Goal: Communication & Community: Answer question/provide support

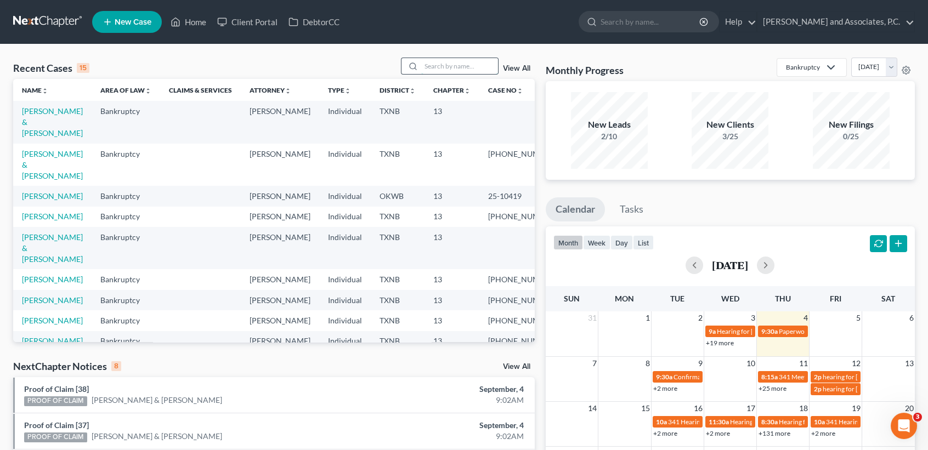
click at [434, 61] on input "search" at bounding box center [459, 66] width 77 height 16
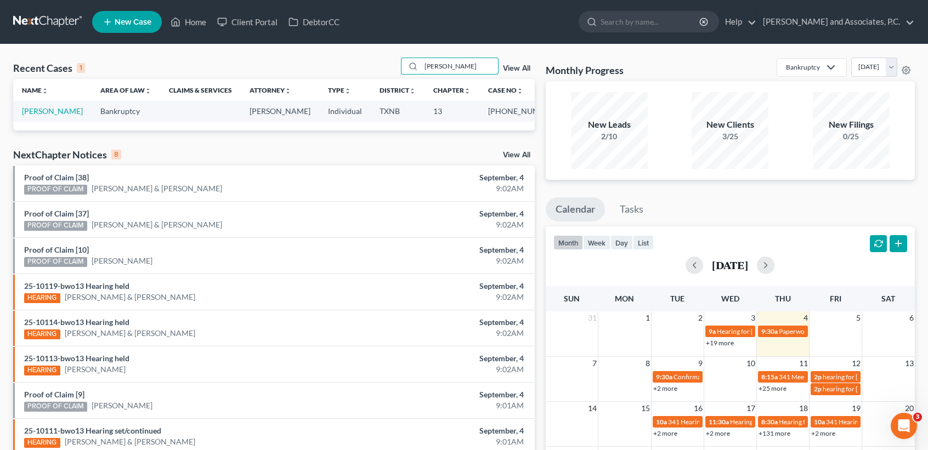
type input "stein"
click at [33, 117] on td "Steinbeck, Crystal" at bounding box center [52, 111] width 78 height 20
click at [33, 115] on link "Steinbeck, Crystal" at bounding box center [52, 110] width 61 height 9
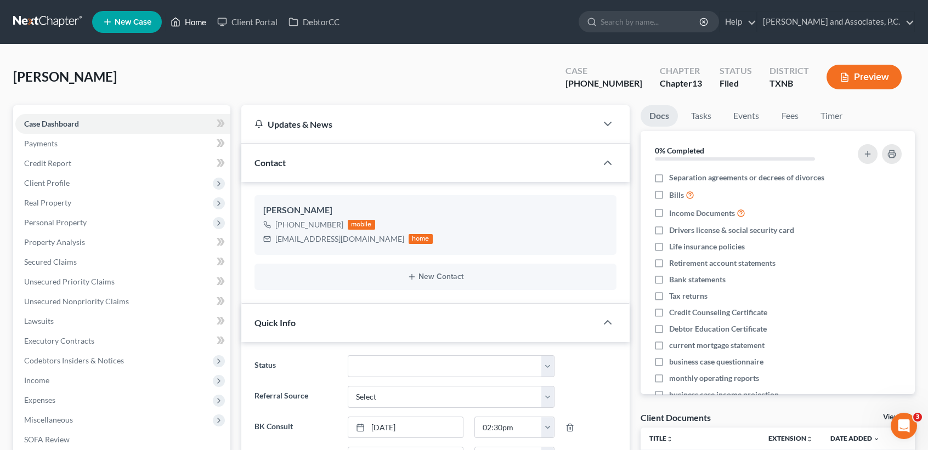
click at [184, 25] on link "Home" at bounding box center [188, 22] width 47 height 20
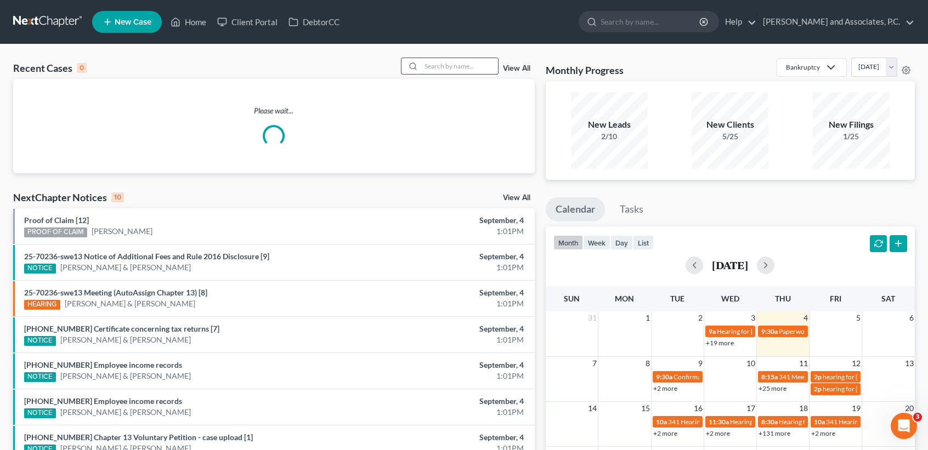
click at [424, 63] on input "search" at bounding box center [459, 66] width 77 height 16
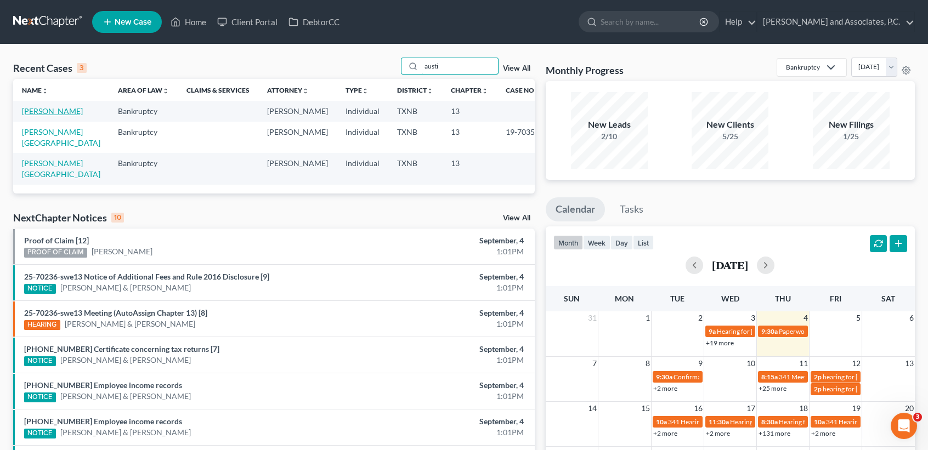
type input "austi"
click at [52, 114] on link "Austin, Bobbye" at bounding box center [52, 110] width 61 height 9
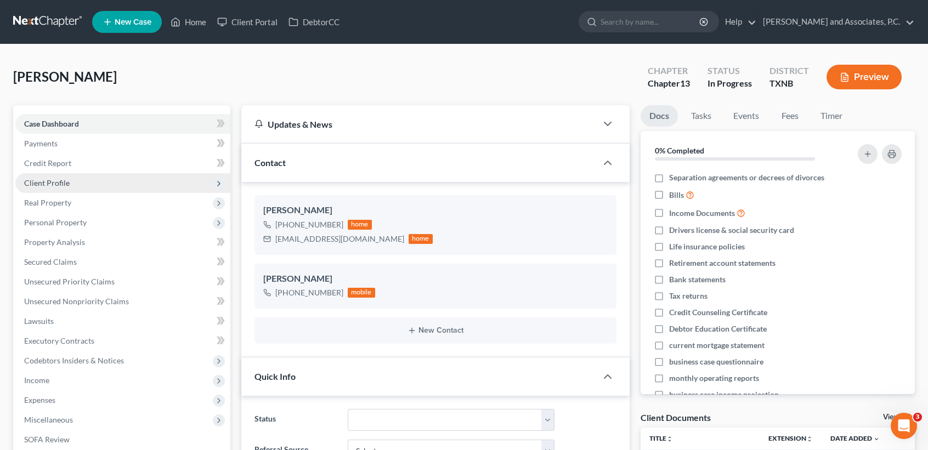
click at [61, 185] on span "Client Profile" at bounding box center [47, 182] width 46 height 9
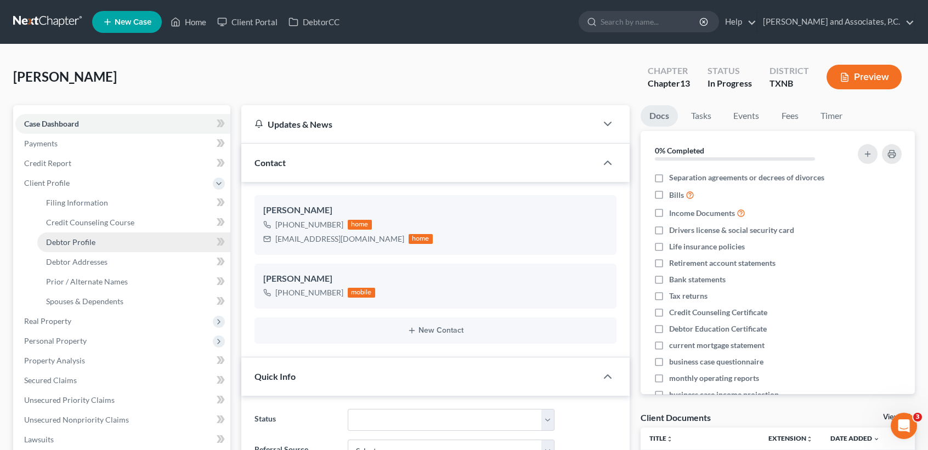
click at [58, 240] on span "Debtor Profile" at bounding box center [70, 241] width 49 height 9
select select "1"
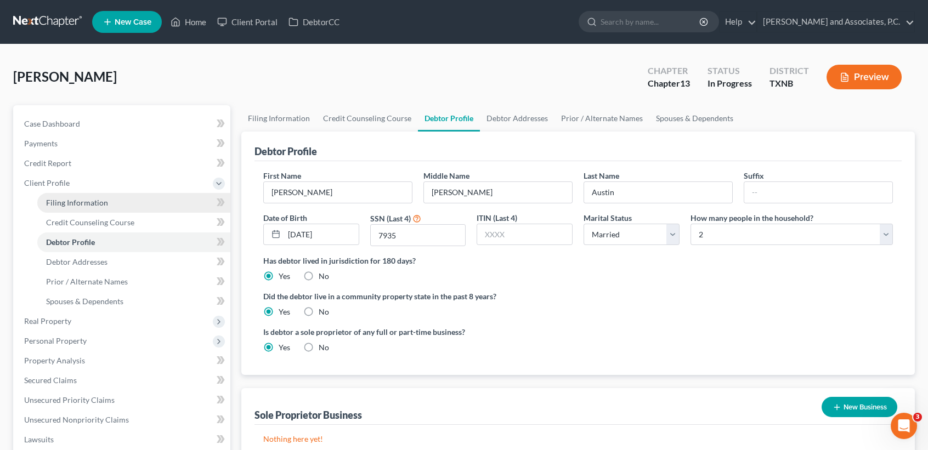
click at [117, 209] on link "Filing Information" at bounding box center [133, 203] width 193 height 20
select select "1"
select select "0"
select select "3"
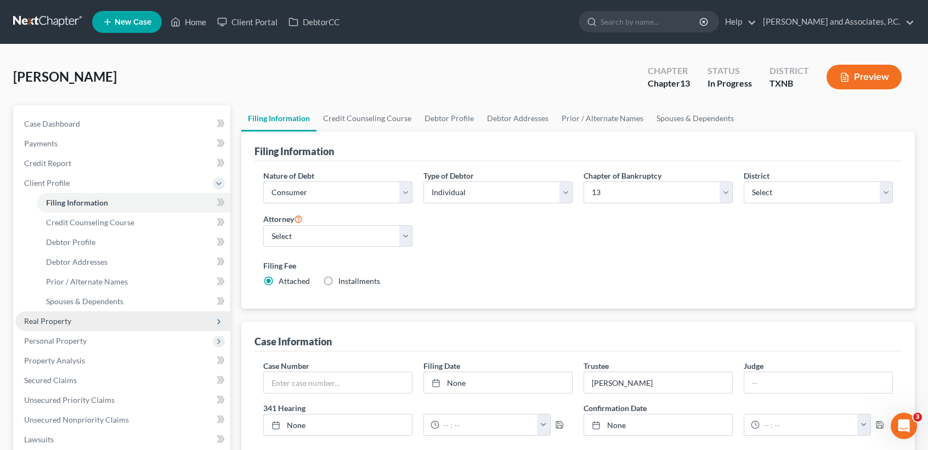
click at [76, 321] on span "Real Property" at bounding box center [122, 322] width 215 height 20
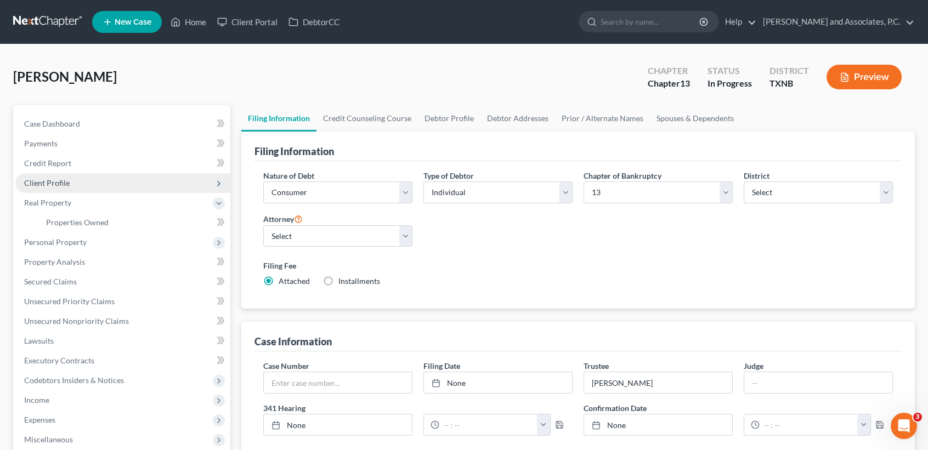
click at [47, 175] on span "Client Profile" at bounding box center [122, 183] width 215 height 20
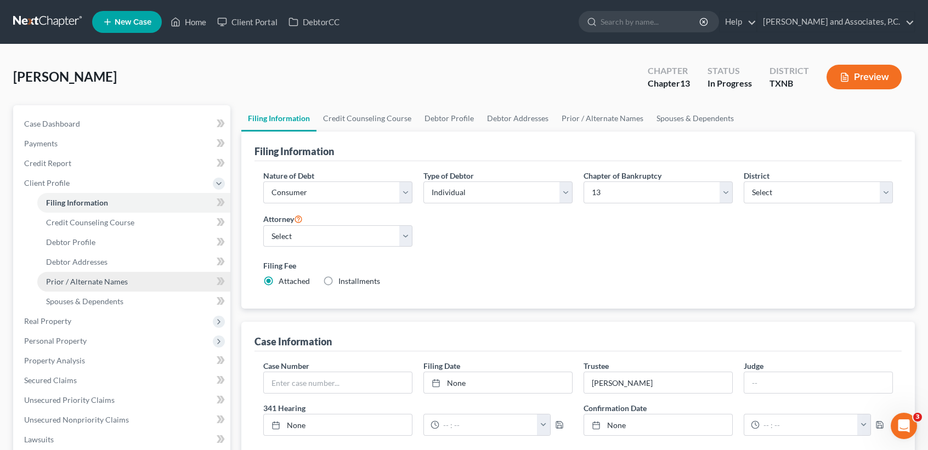
click at [104, 280] on span "Prior / Alternate Names" at bounding box center [87, 281] width 82 height 9
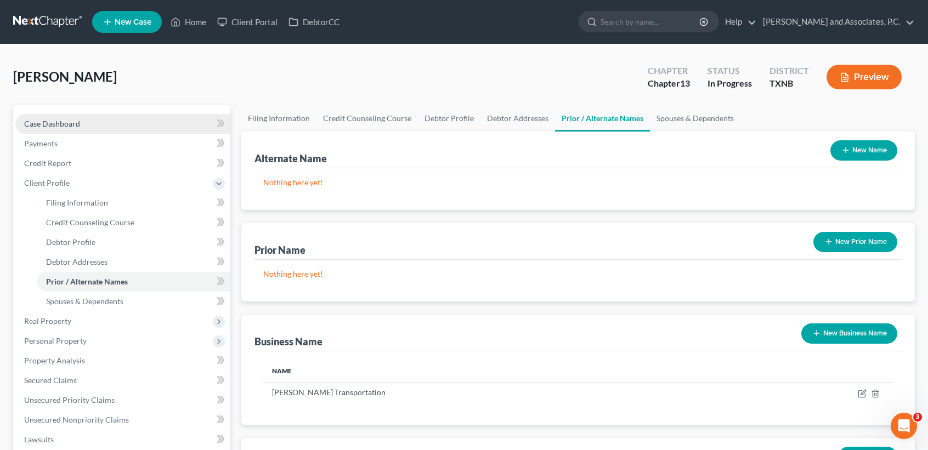
click at [80, 117] on link "Case Dashboard" at bounding box center [122, 124] width 215 height 20
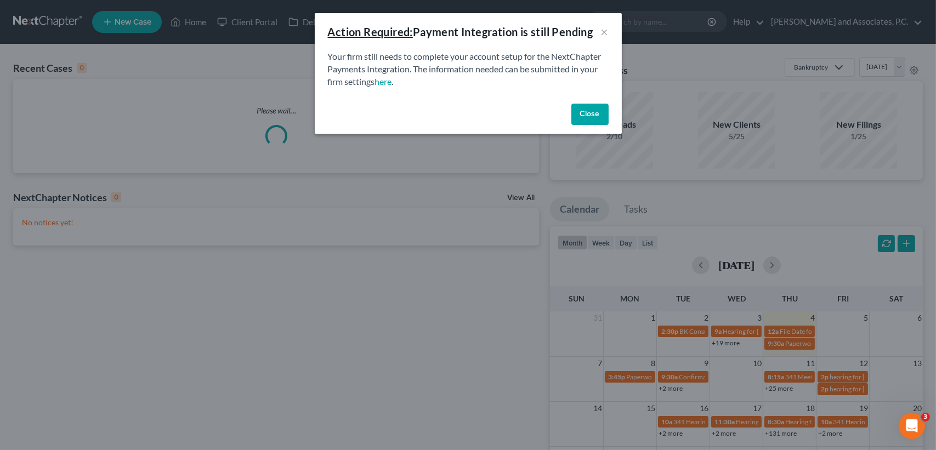
click at [606, 110] on button "Close" at bounding box center [590, 115] width 37 height 22
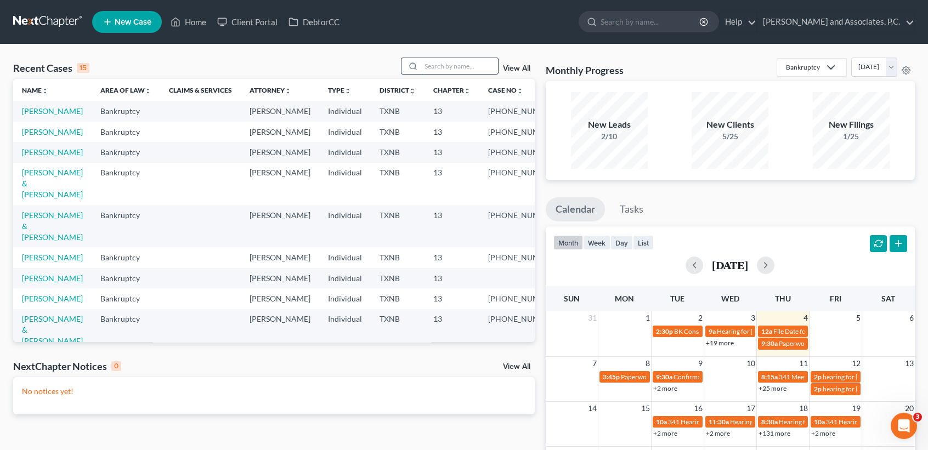
click at [476, 73] on input "search" at bounding box center [459, 66] width 77 height 16
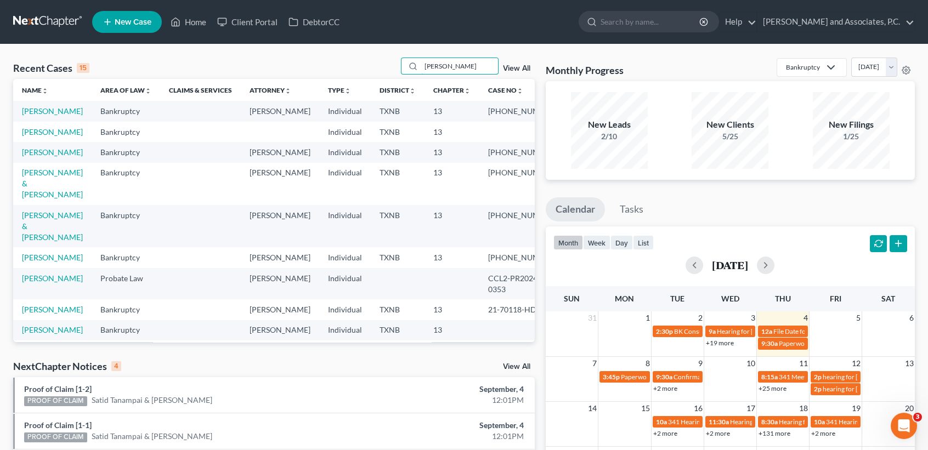
type input "perez"
drag, startPoint x: 453, startPoint y: 71, endPoint x: 282, endPoint y: 76, distance: 171.2
click at [282, 76] on div "Recent Cases 15 perez View All" at bounding box center [274, 68] width 522 height 21
click at [40, 137] on link "[PERSON_NAME]" at bounding box center [52, 131] width 61 height 9
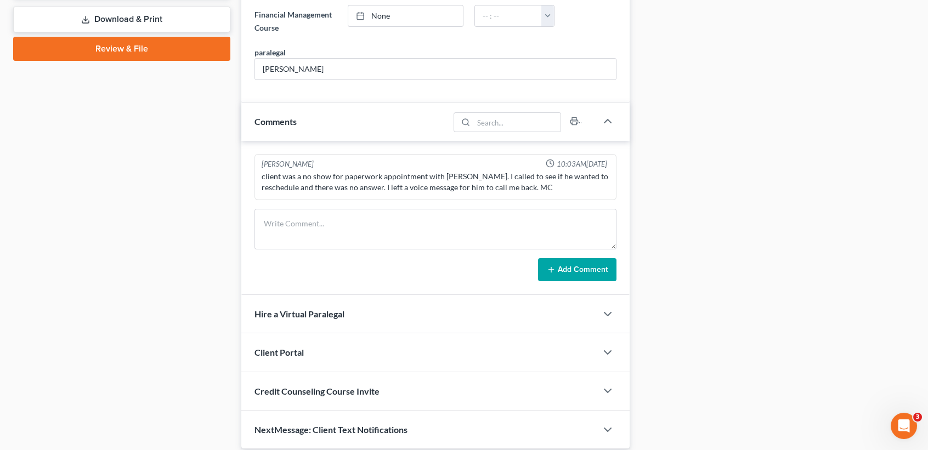
scroll to position [558, 0]
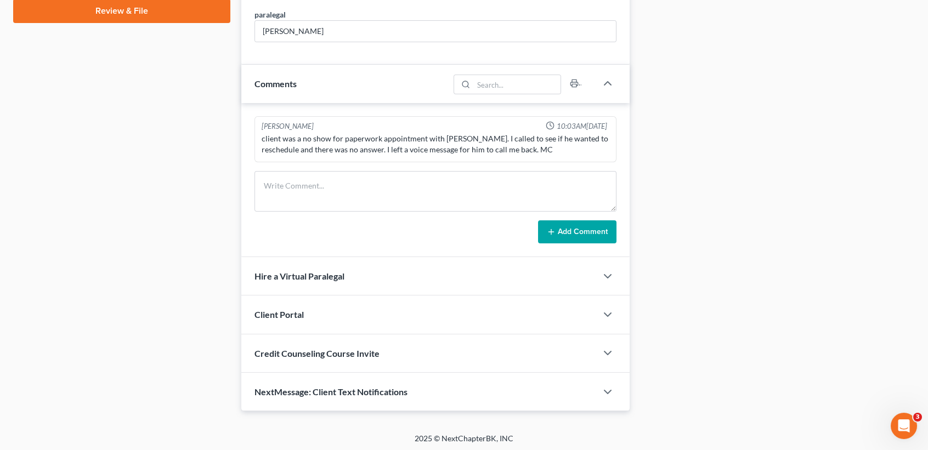
click at [469, 380] on div "NextMessage: Client Text Notifications" at bounding box center [418, 392] width 355 height 38
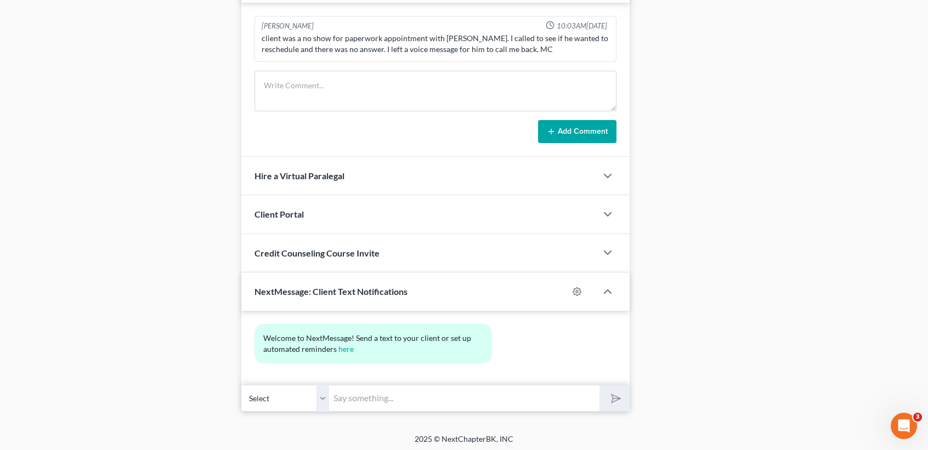
scroll to position [659, 0]
click at [448, 401] on input "text" at bounding box center [464, 397] width 270 height 27
type input "<"
type input "Michael, this is Desiree at Monte Whites. You missed your appt this morning at …"
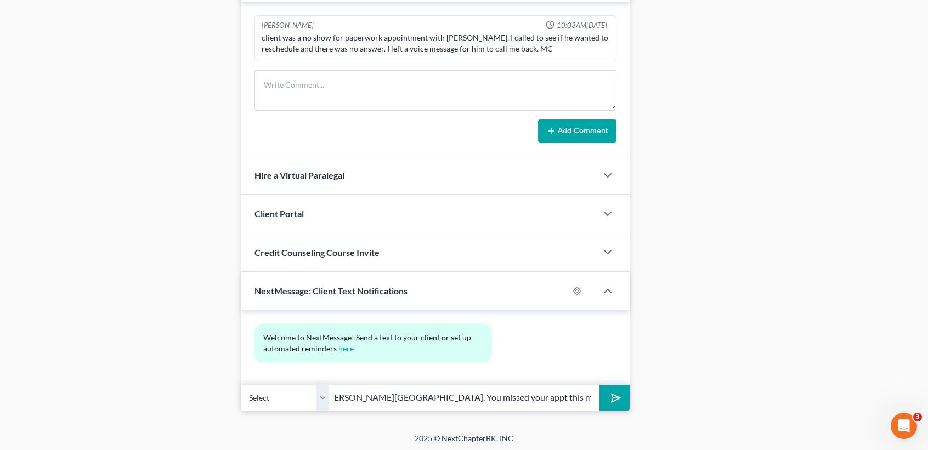
click at [599, 385] on button "submit" at bounding box center [614, 398] width 30 height 26
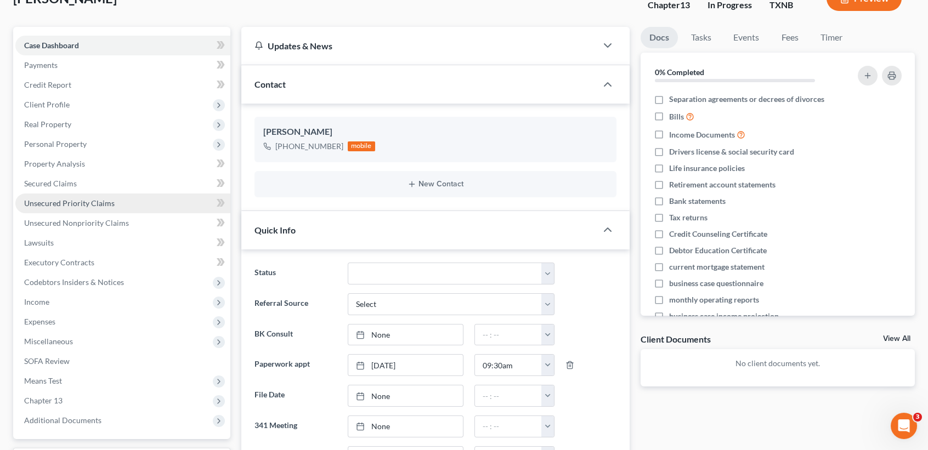
scroll to position [0, 0]
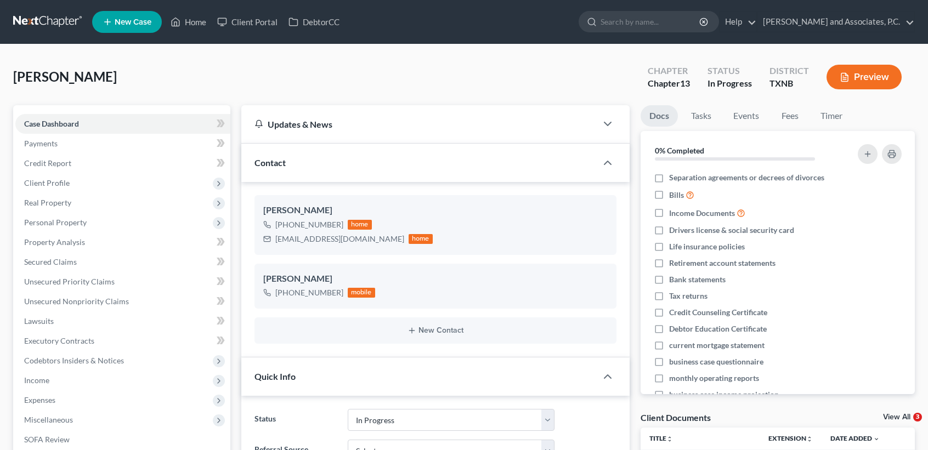
select select "7"
select select "0"
click at [173, 18] on icon at bounding box center [176, 21] width 10 height 13
